Goal: Task Accomplishment & Management: Manage account settings

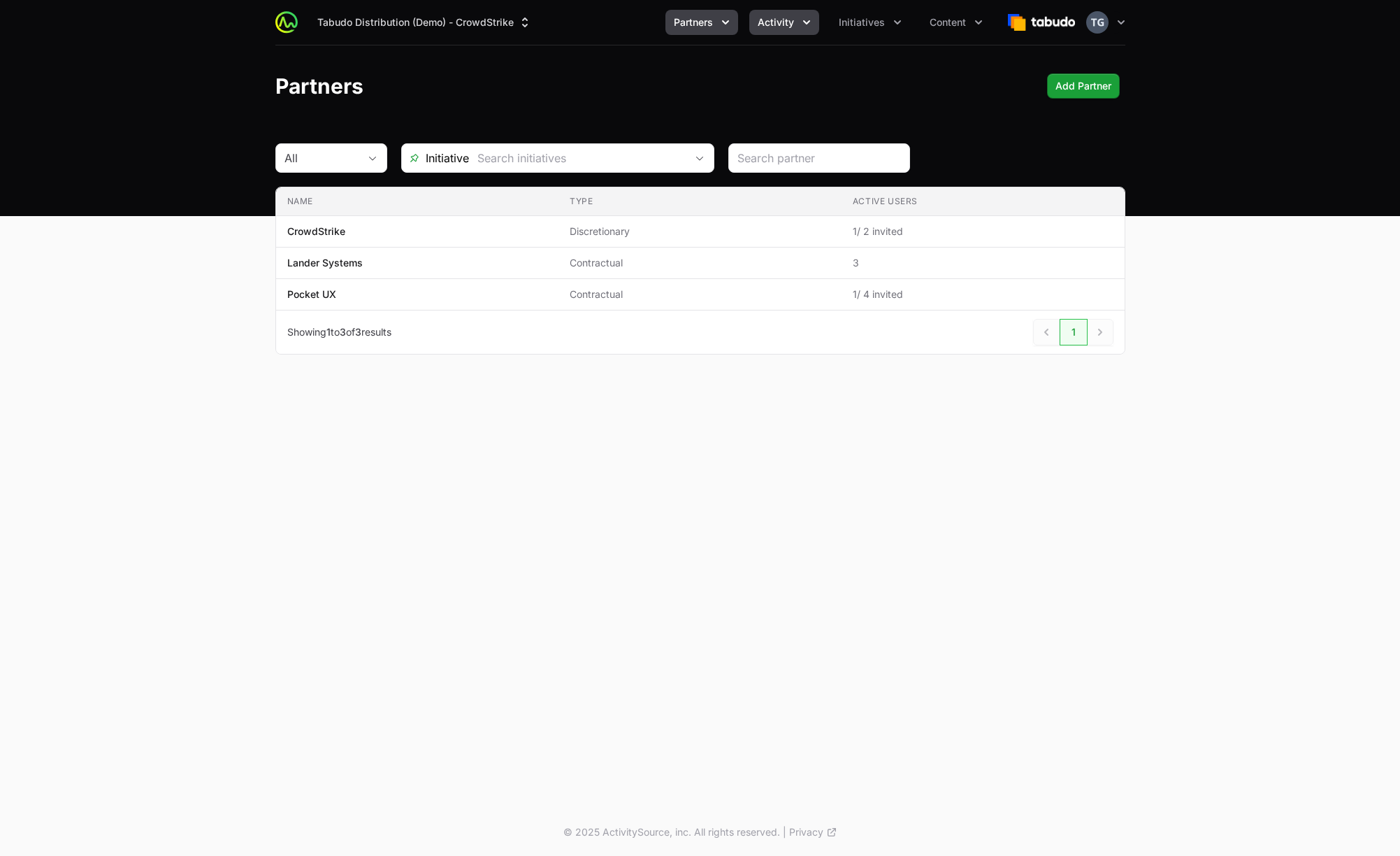
click at [789, 22] on span "Activity" at bounding box center [776, 22] width 36 height 14
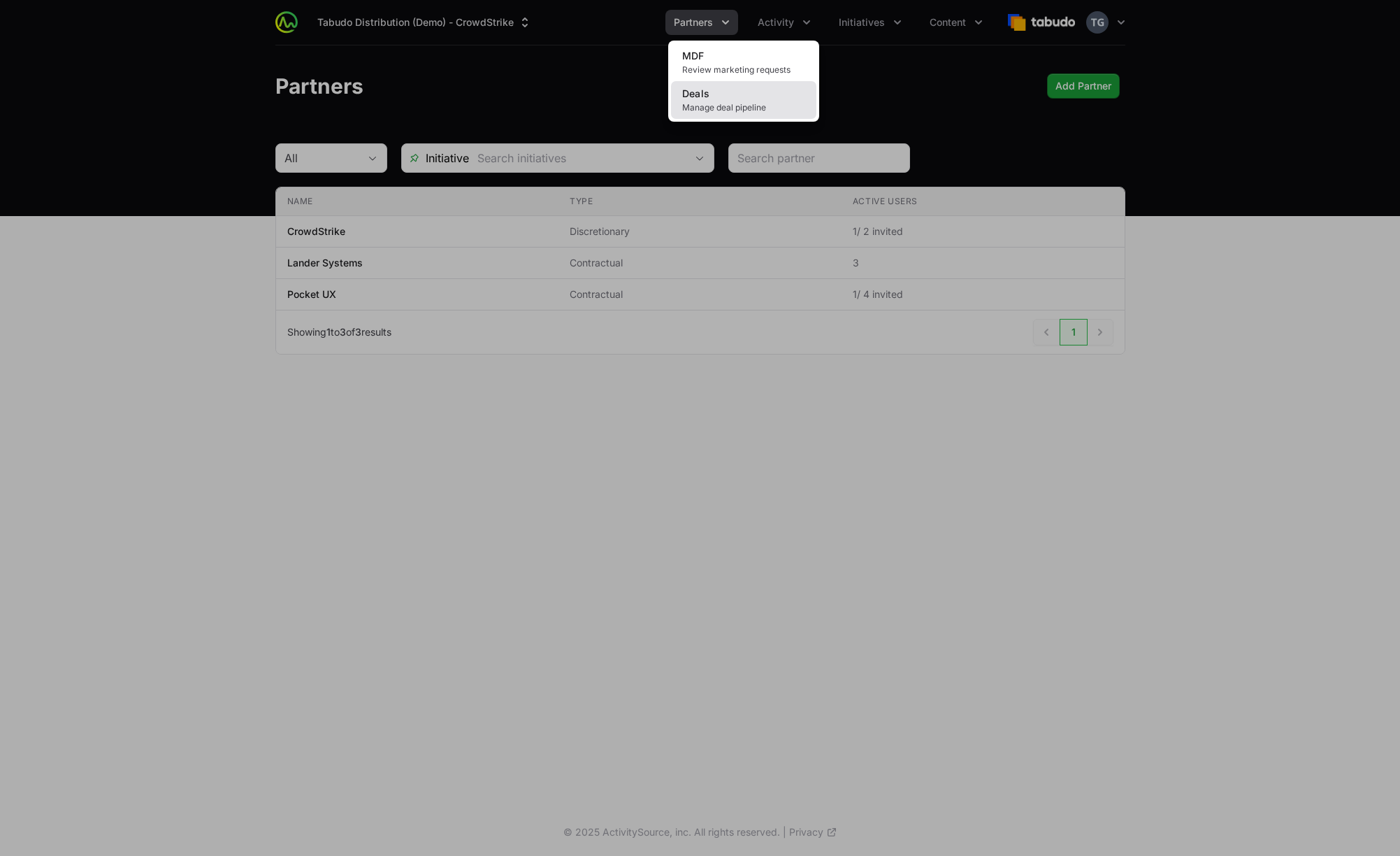
click at [758, 102] on span "Manage deal pipeline" at bounding box center [744, 108] width 123 height 11
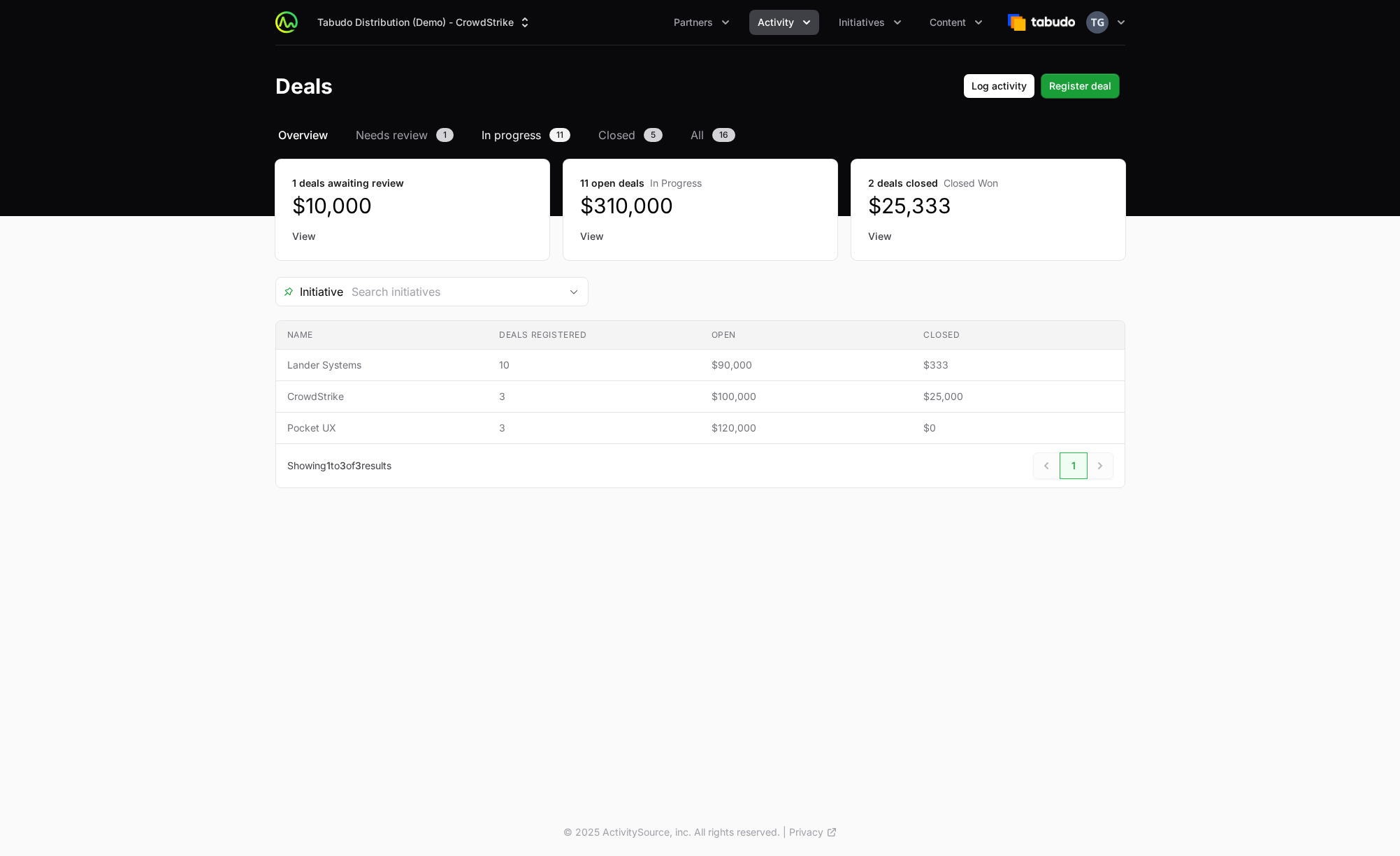
click at [525, 140] on span "In progress" at bounding box center [511, 135] width 59 height 17
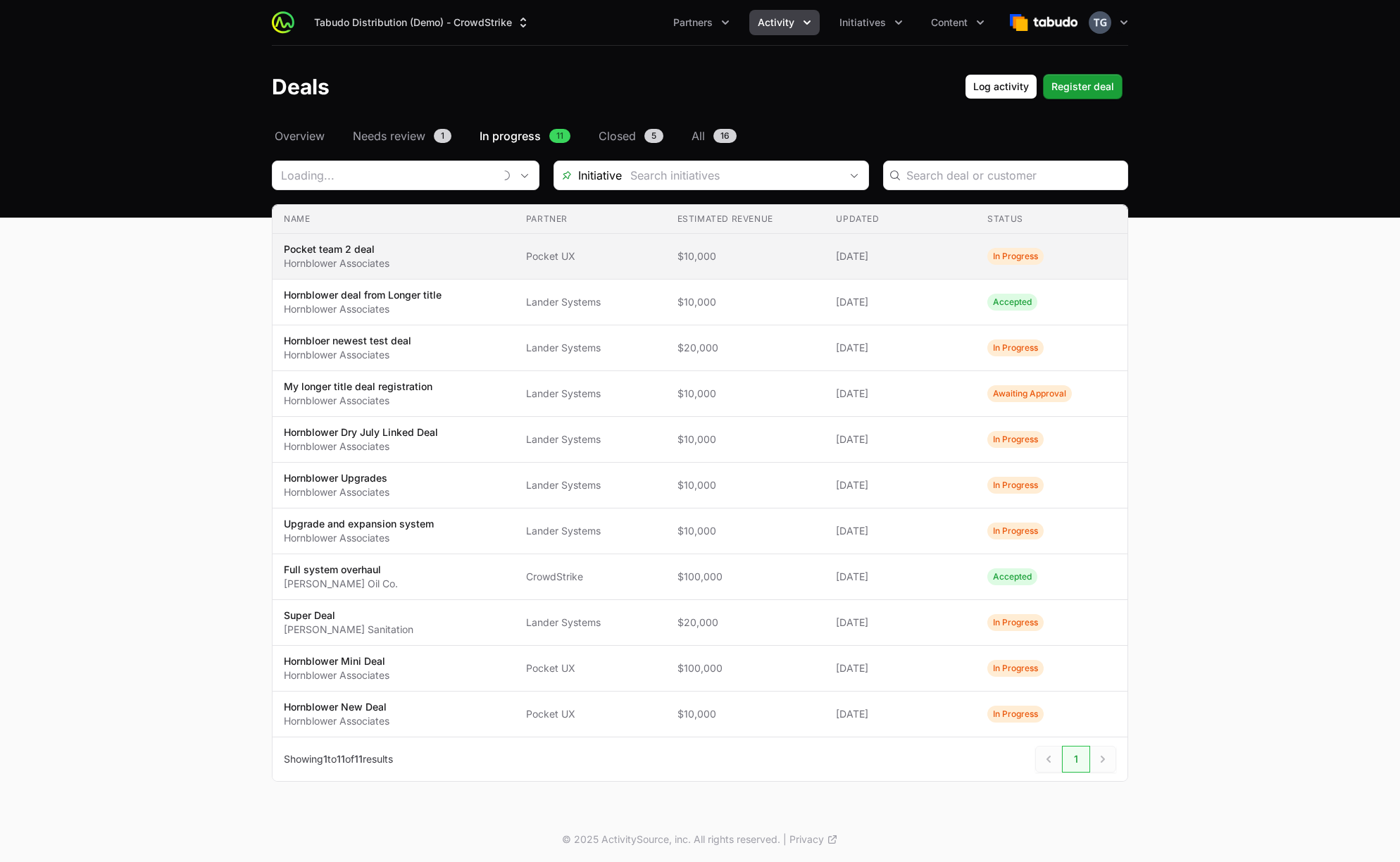
click at [517, 255] on td "Partner Pocket UX" at bounding box center [590, 256] width 151 height 46
